Goal: Transaction & Acquisition: Purchase product/service

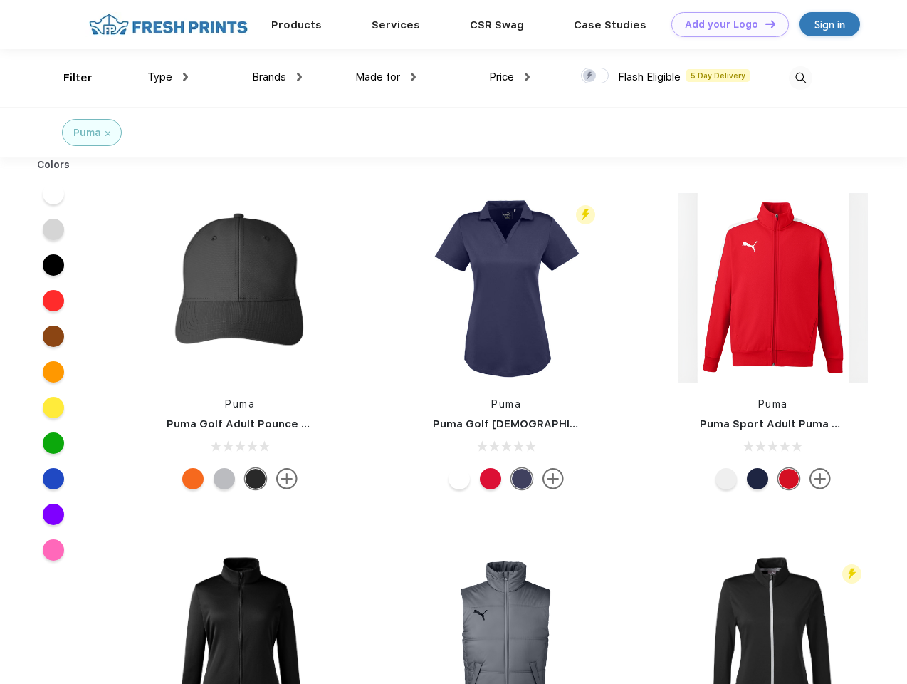
scroll to position [1, 0]
click at [725, 24] on link "Add your Logo Design Tool" at bounding box center [731, 24] width 118 height 25
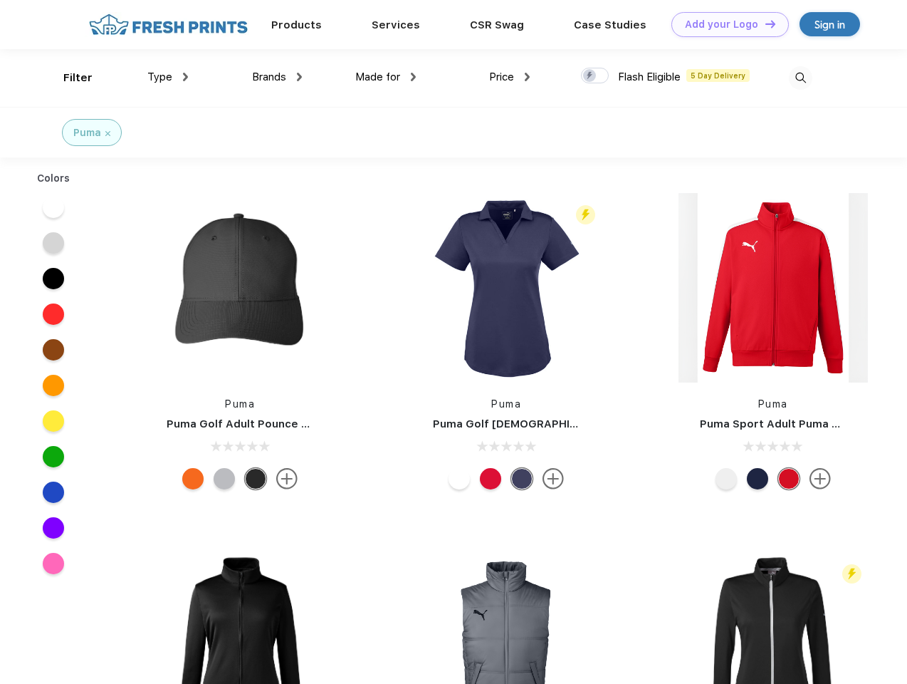
click at [0, 0] on div "Design Tool" at bounding box center [0, 0] width 0 height 0
click at [764, 24] on link "Add your Logo Design Tool" at bounding box center [731, 24] width 118 height 25
click at [68, 78] on div "Filter" at bounding box center [77, 78] width 29 height 16
click at [168, 77] on span "Type" at bounding box center [159, 77] width 25 height 13
click at [277, 77] on span "Brands" at bounding box center [269, 77] width 34 height 13
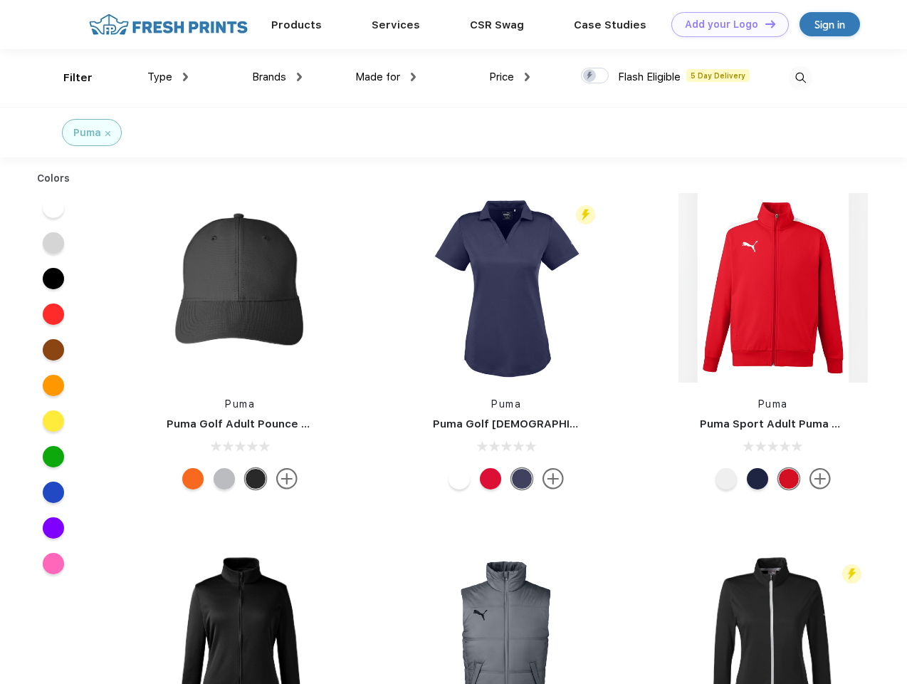
click at [386, 77] on span "Made for" at bounding box center [377, 77] width 45 height 13
click at [510, 77] on span "Price" at bounding box center [501, 77] width 25 height 13
click at [595, 76] on div at bounding box center [595, 76] width 28 height 16
click at [590, 76] on input "checkbox" at bounding box center [585, 71] width 9 height 9
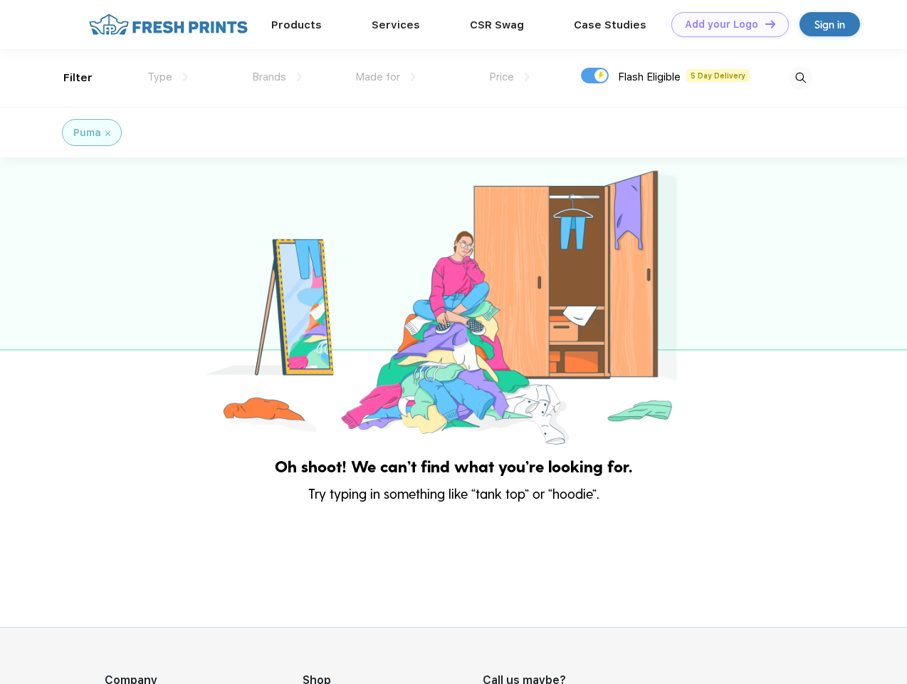
click at [801, 78] on img at bounding box center [801, 78] width 24 height 24
